Goal: Information Seeking & Learning: Understand process/instructions

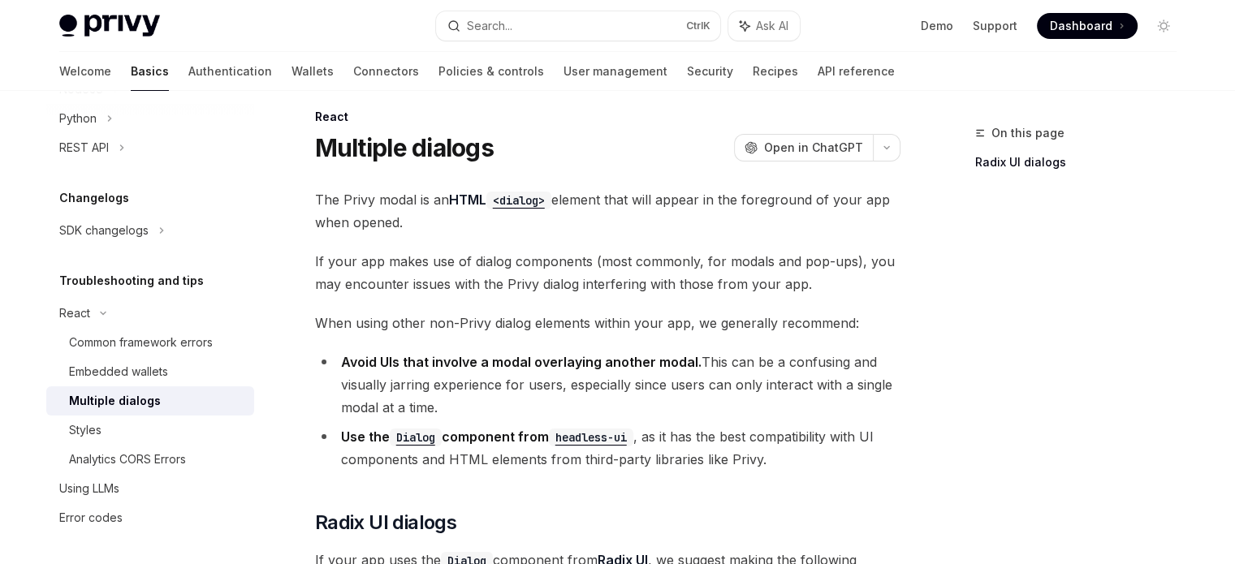
scroll to position [16, 0]
click at [526, 361] on strong "Avoid UIs that involve a modal overlaying another modal." at bounding box center [521, 362] width 361 height 16
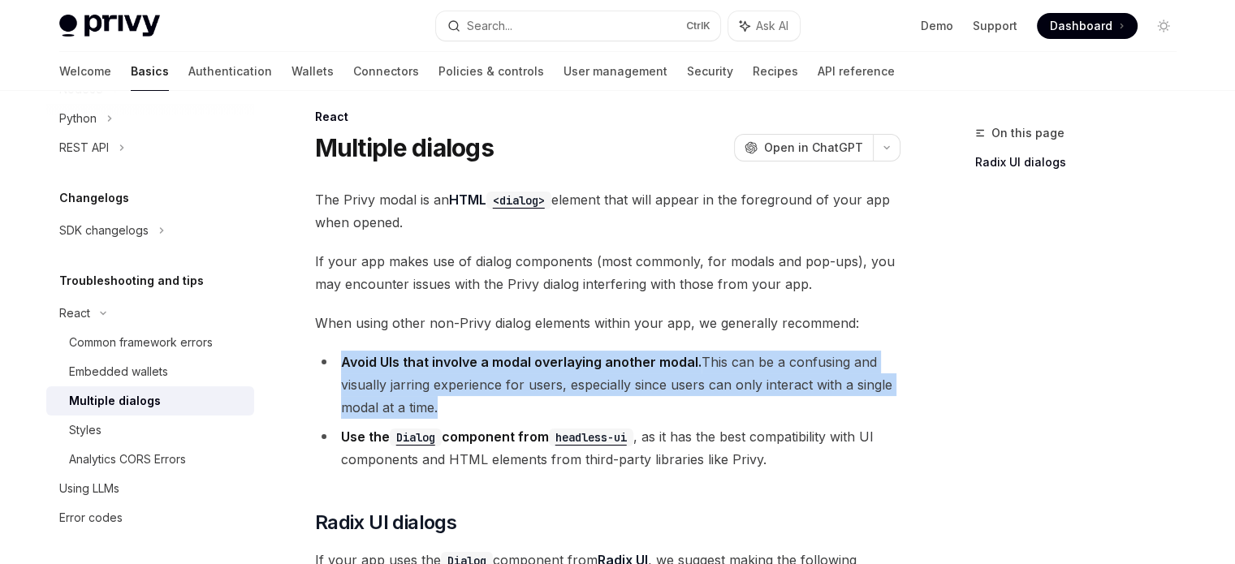
click at [526, 361] on strong "Avoid UIs that involve a modal overlaying another modal." at bounding box center [521, 362] width 361 height 16
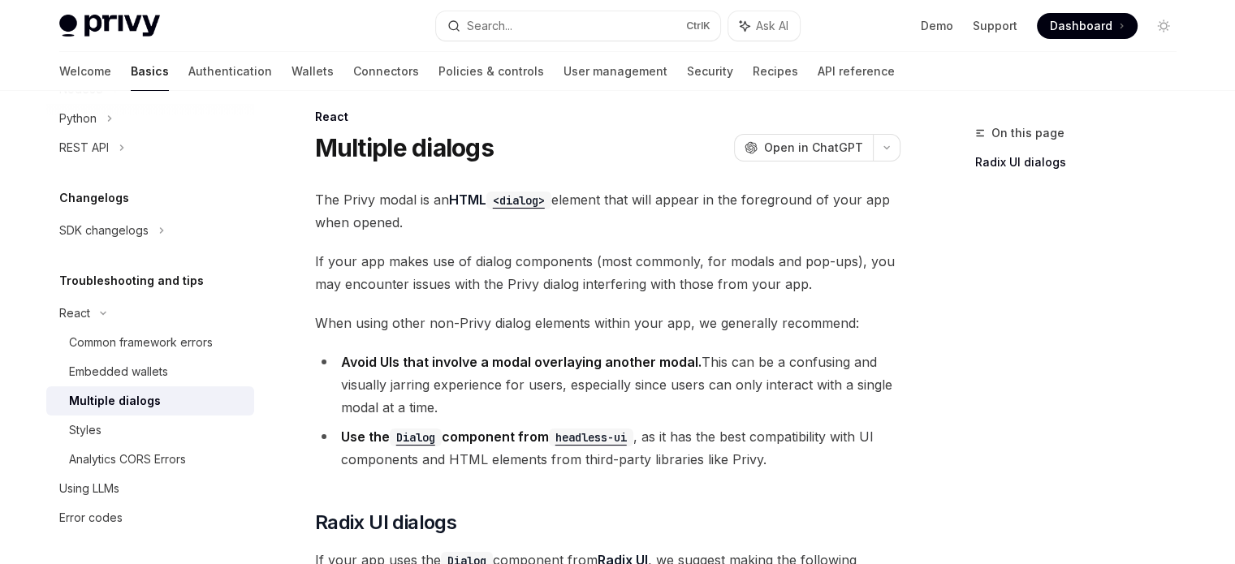
click at [567, 469] on li "Use the Dialog component from headless-ui , as it has the best compatibility wi…" at bounding box center [608, 448] width 586 height 45
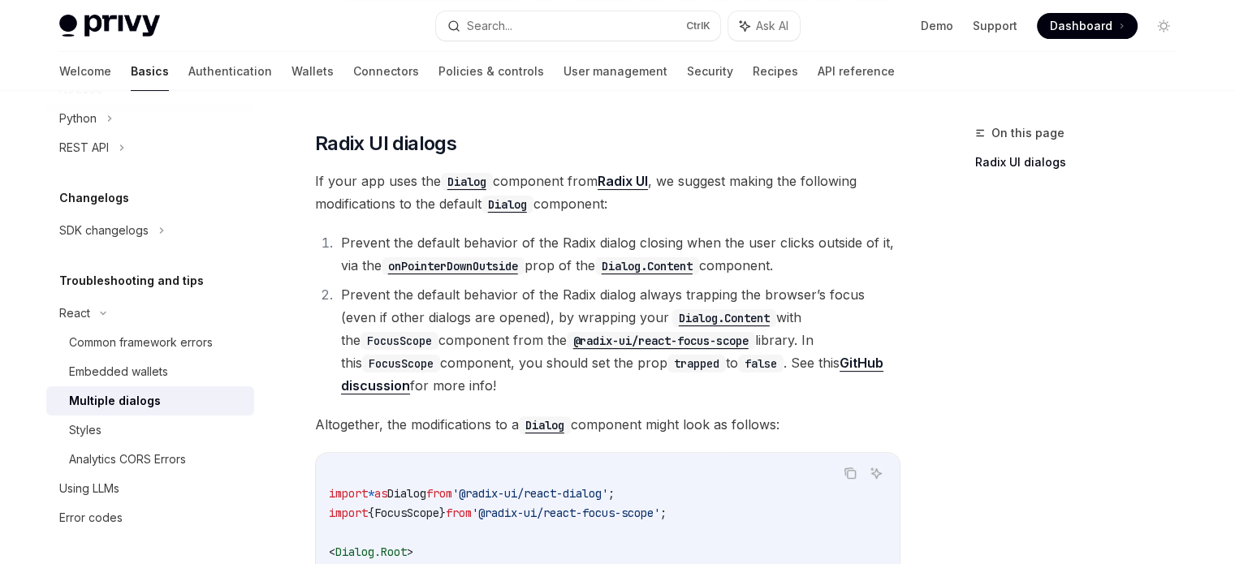
scroll to position [395, 0]
drag, startPoint x: 318, startPoint y: 134, endPoint x: 455, endPoint y: 140, distance: 137.4
click at [455, 140] on span "Radix UI dialogs" at bounding box center [385, 145] width 141 height 26
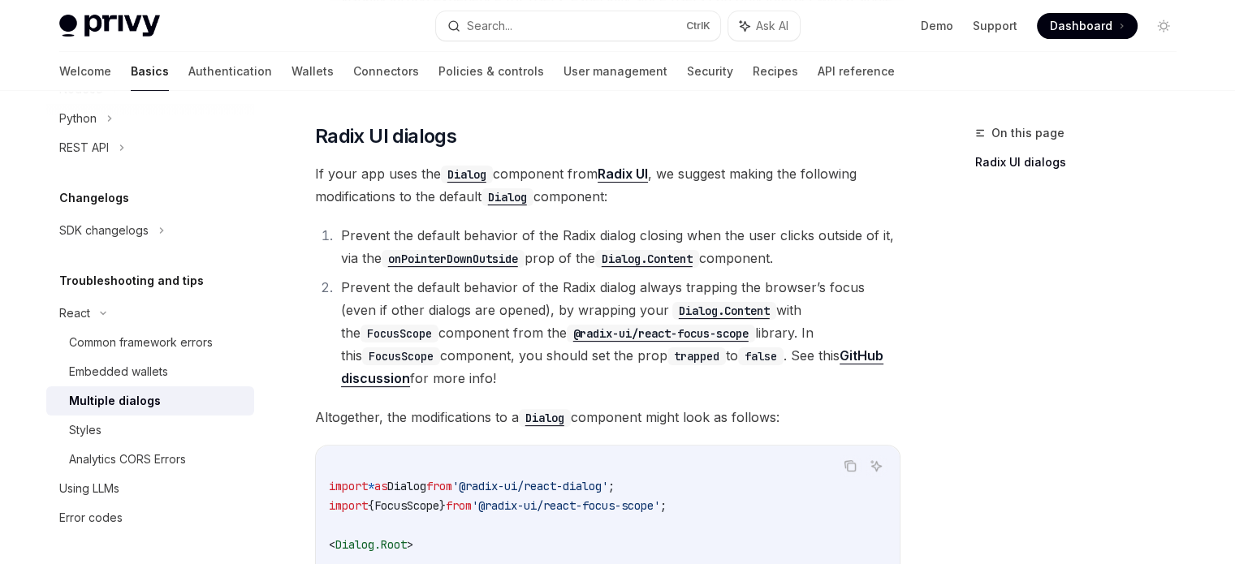
click at [477, 240] on li "Prevent the default behavior of the Radix dialog closing when the user clicks o…" at bounding box center [618, 246] width 564 height 45
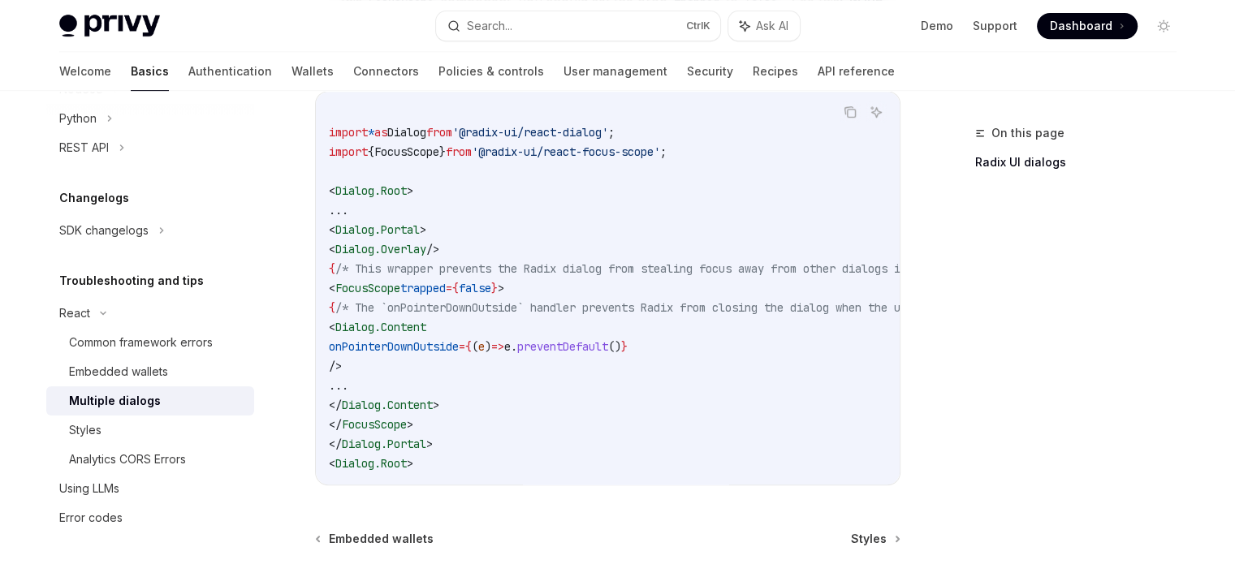
scroll to position [0, 2]
drag, startPoint x: 535, startPoint y: 288, endPoint x: 430, endPoint y: 293, distance: 105.7
click at [430, 293] on span "< FocusScope trapped = { false } >" at bounding box center [413, 288] width 175 height 15
copy span "trapped = { false }"
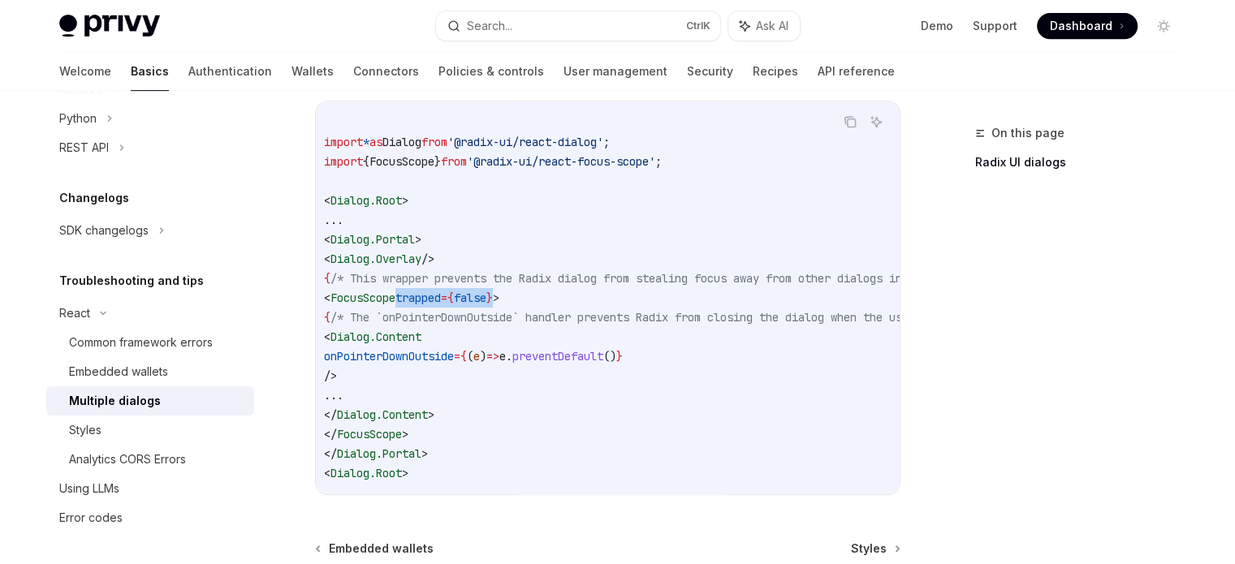
scroll to position [0, 6]
drag, startPoint x: 568, startPoint y: 298, endPoint x: 348, endPoint y: 305, distance: 220.2
click at [348, 305] on code "import * as Dialog from '@radix-ui/react-dialog' ; import { FocusScope } from '…" at bounding box center [703, 298] width 760 height 370
copy span "< FocusScope trapped = { false } >"
drag, startPoint x: 461, startPoint y: 434, endPoint x: 352, endPoint y: 432, distance: 109.7
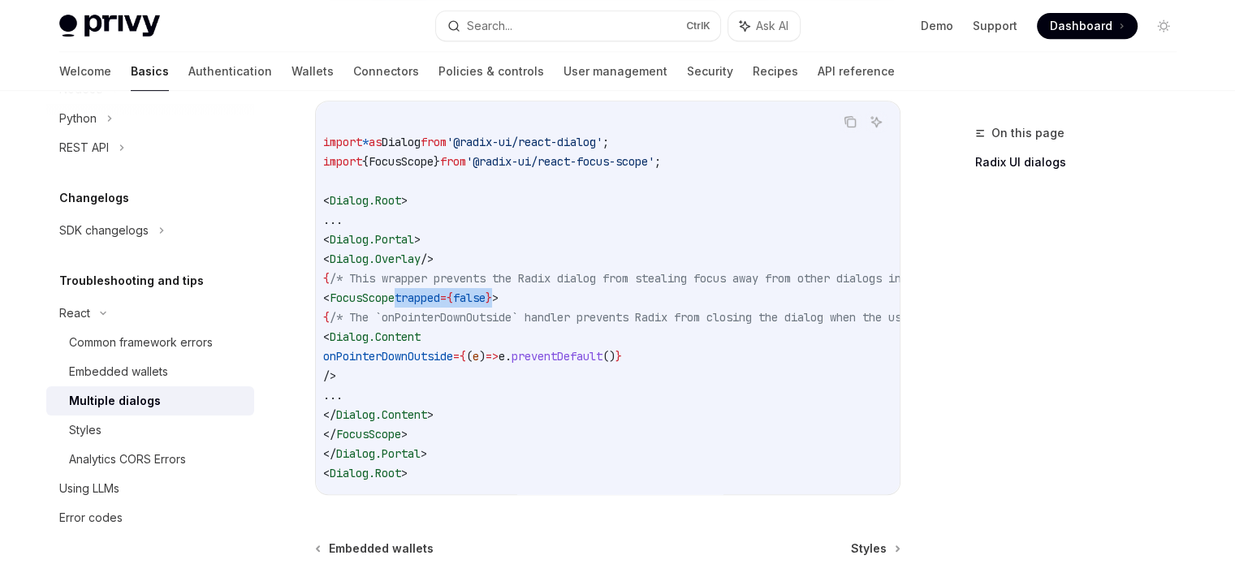
click at [352, 432] on code "import * as Dialog from '@radix-ui/react-dialog' ; import { FocusScope } from '…" at bounding box center [703, 298] width 760 height 370
copy span "</ FocusScope >"
